Goal: Find specific page/section: Find specific page/section

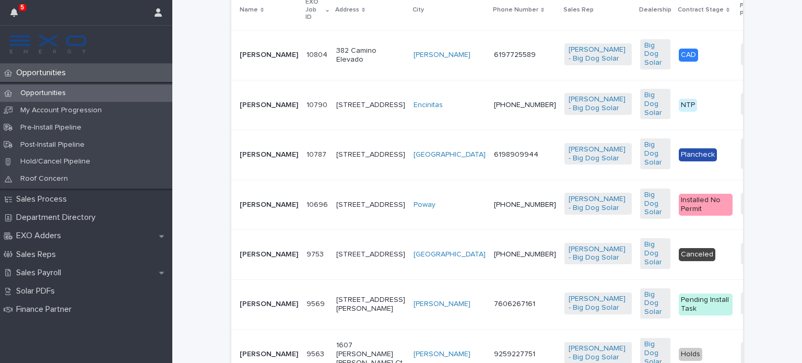
scroll to position [297, 0]
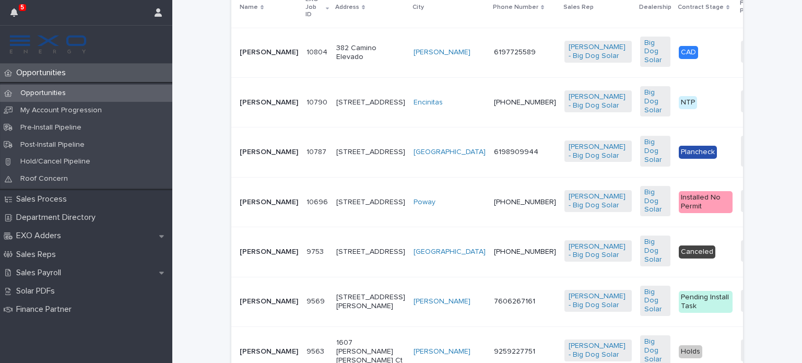
click at [252, 103] on p "[PERSON_NAME]" at bounding box center [269, 102] width 58 height 9
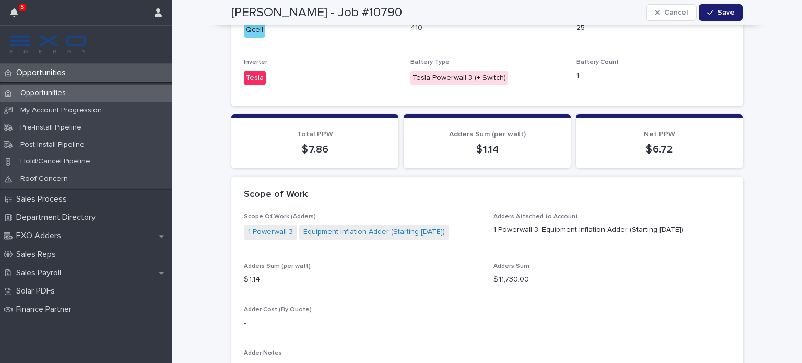
scroll to position [896, 0]
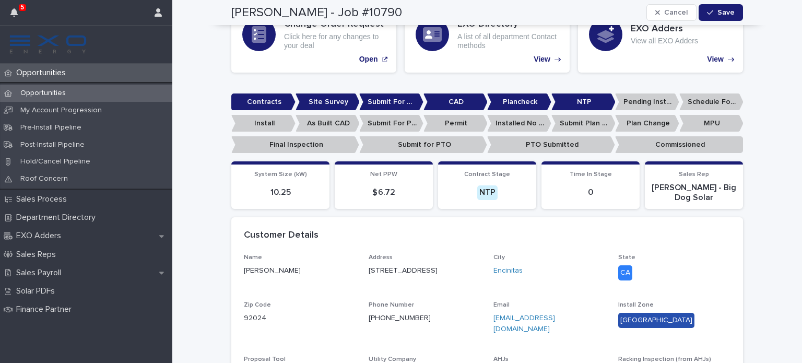
scroll to position [203, 0]
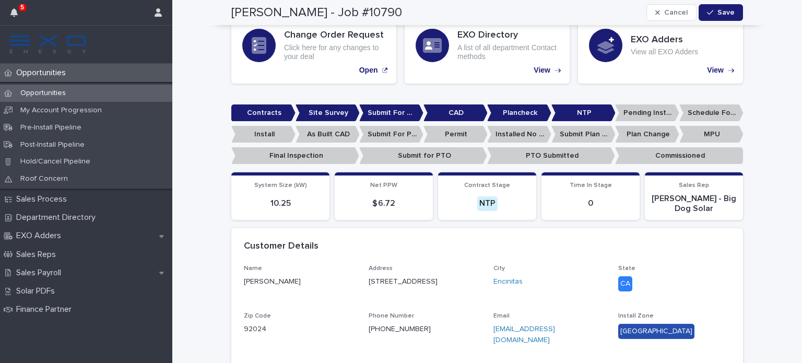
click at [55, 71] on p "Opportunities" at bounding box center [43, 73] width 62 height 10
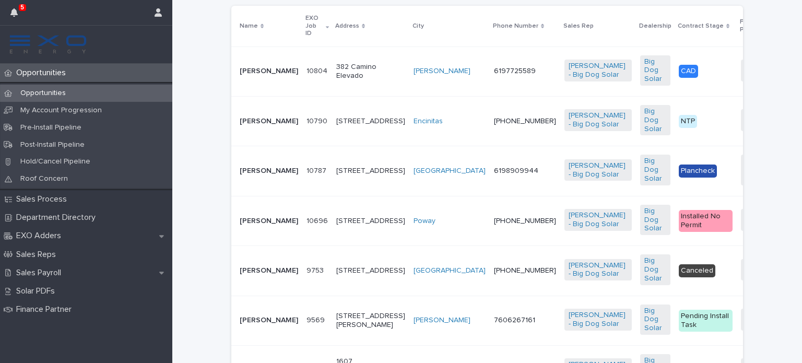
scroll to position [271, 0]
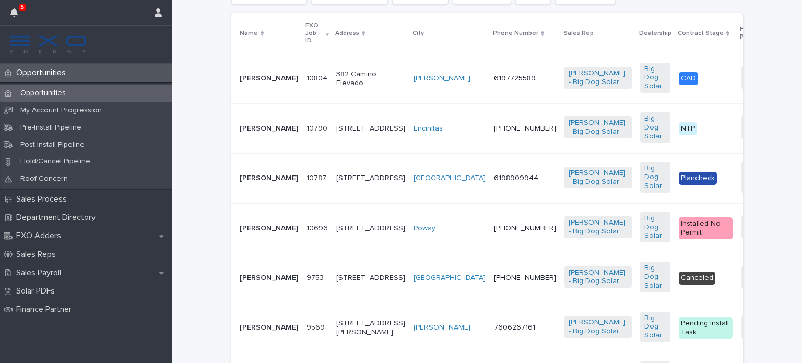
click at [247, 233] on p "[PERSON_NAME]" at bounding box center [269, 228] width 58 height 9
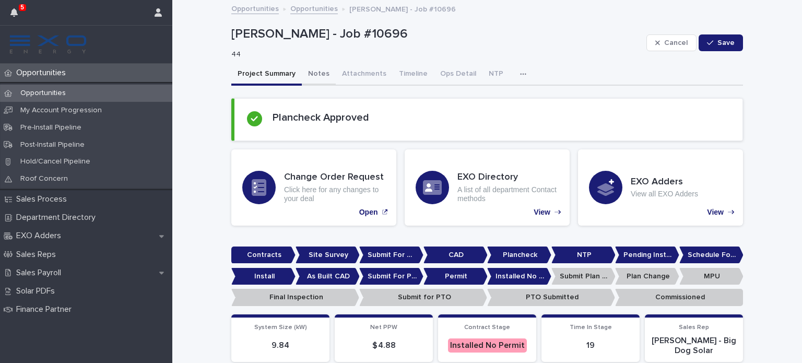
click at [310, 69] on button "Notes" at bounding box center [319, 75] width 34 height 22
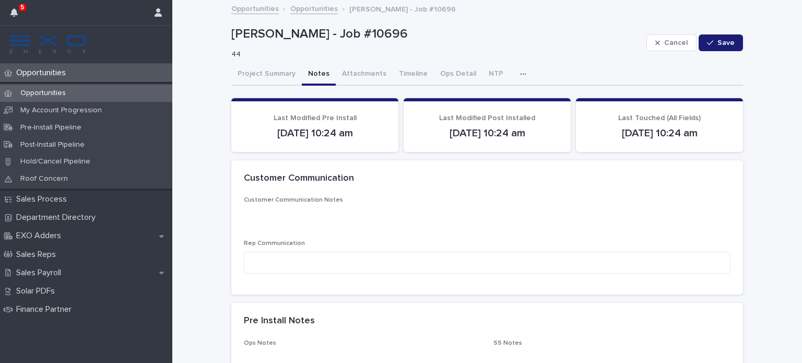
click at [59, 73] on p "Opportunities" at bounding box center [43, 73] width 62 height 10
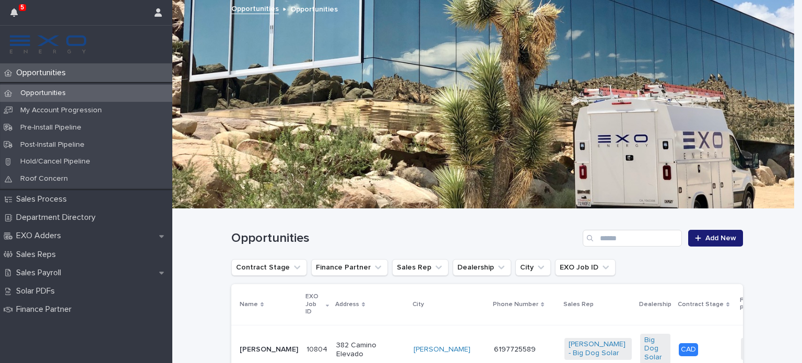
click at [255, 345] on p "[PERSON_NAME]" at bounding box center [269, 349] width 58 height 9
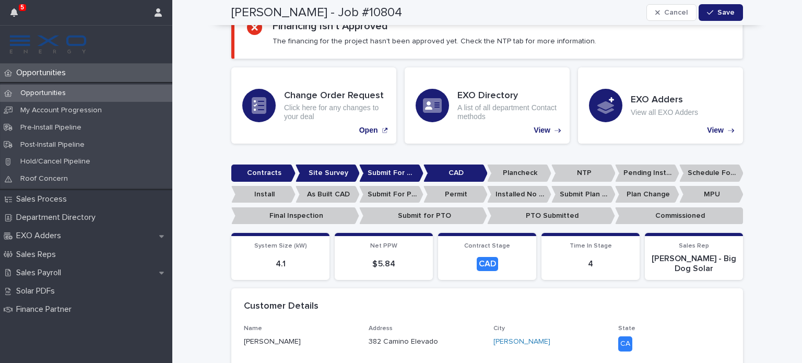
scroll to position [134, 0]
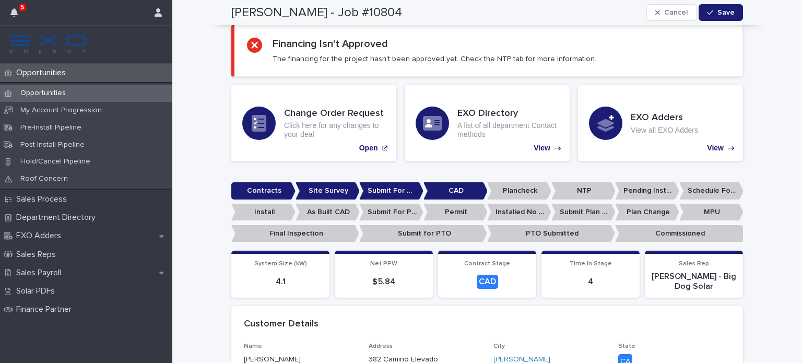
click at [85, 70] on div "Opportunities" at bounding box center [86, 73] width 172 height 18
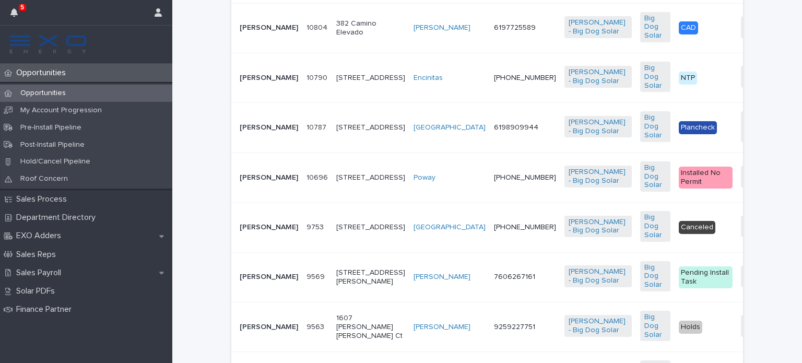
scroll to position [323, 0]
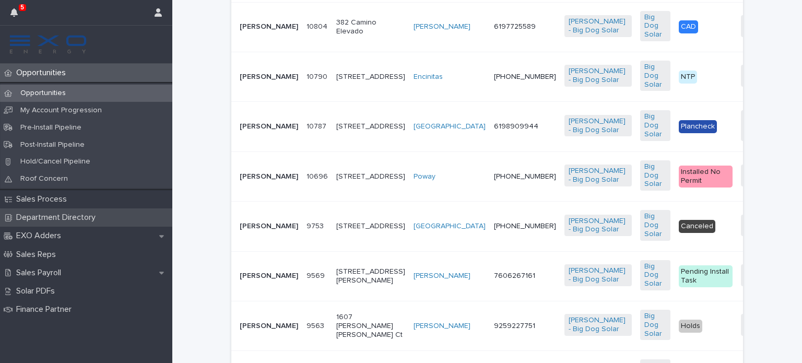
click at [81, 218] on p "Department Directory" at bounding box center [58, 217] width 92 height 10
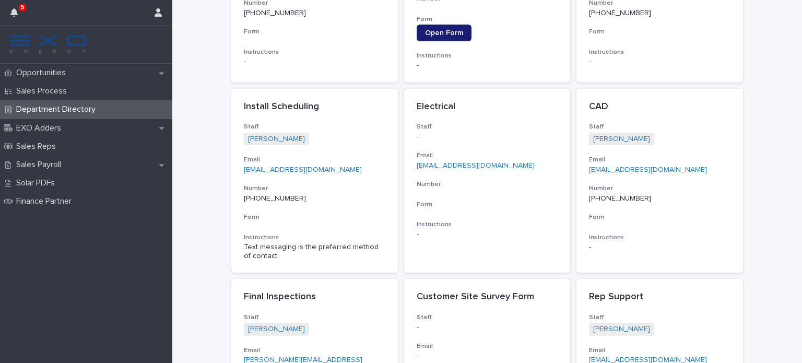
scroll to position [621, 0]
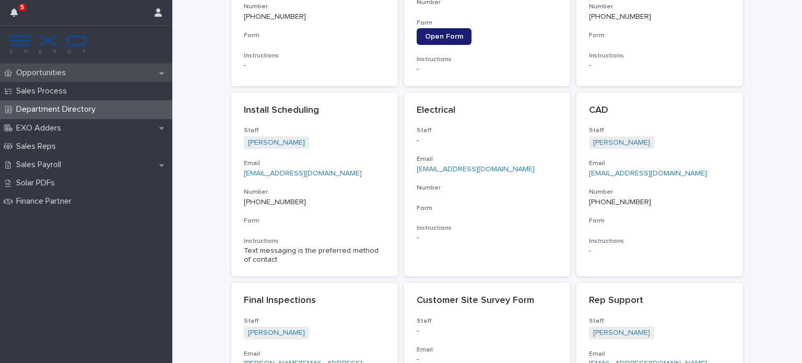
click at [58, 71] on p "Opportunities" at bounding box center [43, 73] width 62 height 10
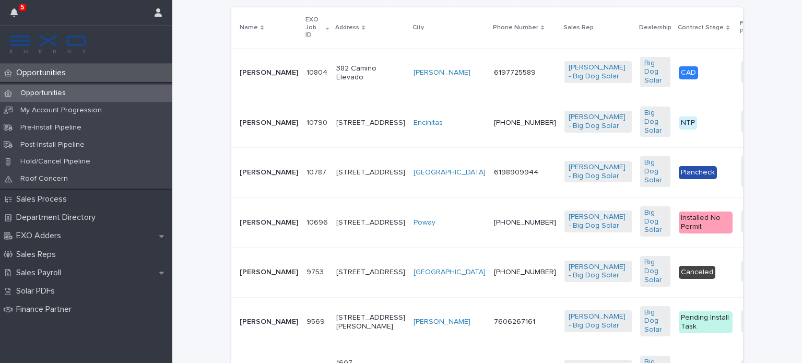
scroll to position [278, 0]
click at [243, 176] on p "[PERSON_NAME]" at bounding box center [269, 171] width 58 height 9
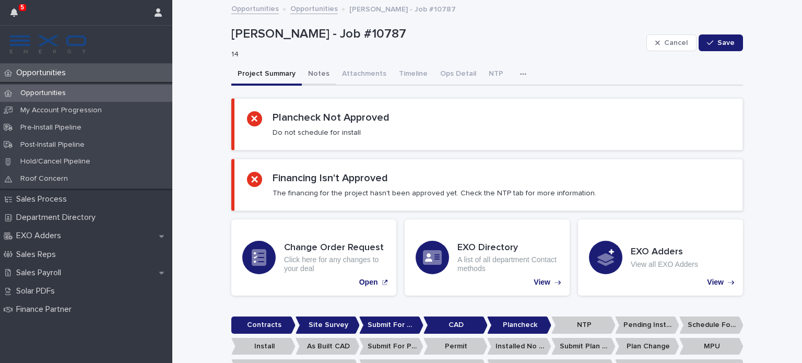
click at [312, 72] on button "Notes" at bounding box center [319, 75] width 34 height 22
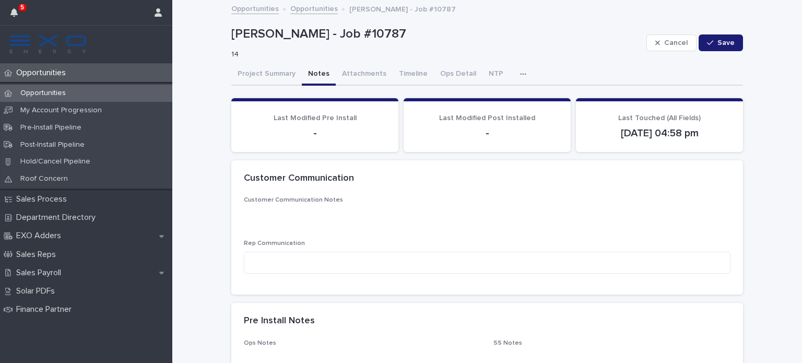
click at [40, 73] on p "Opportunities" at bounding box center [43, 73] width 62 height 10
